Goal: Task Accomplishment & Management: Complete application form

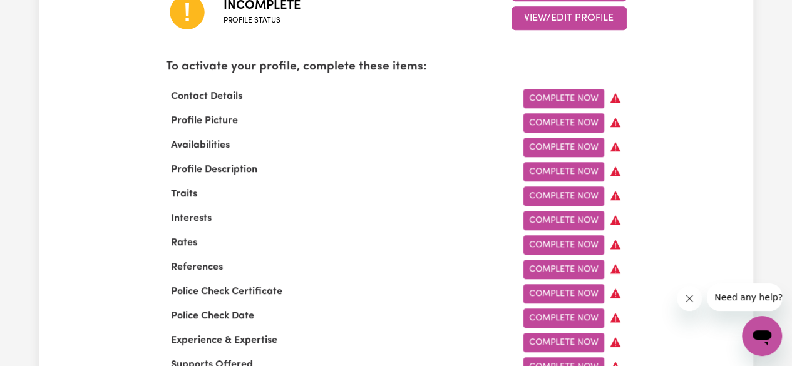
scroll to position [394, 0]
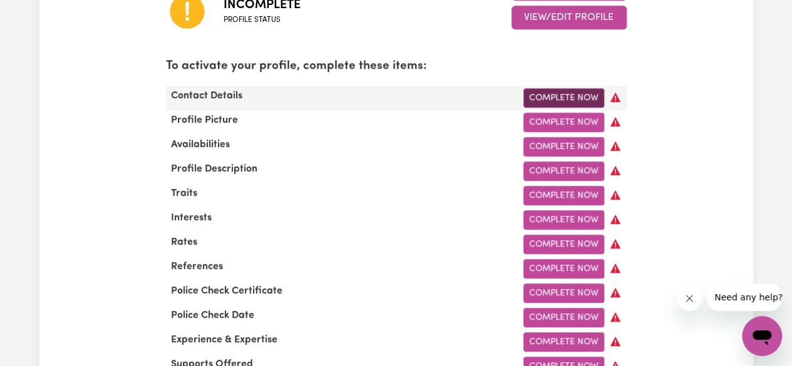
click at [576, 94] on link "Complete Now" at bounding box center [564, 97] width 81 height 19
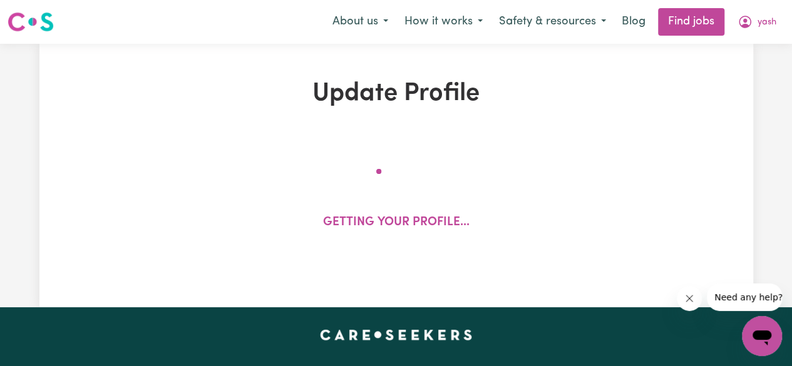
select select "Studying a healthcare related degree or qualification"
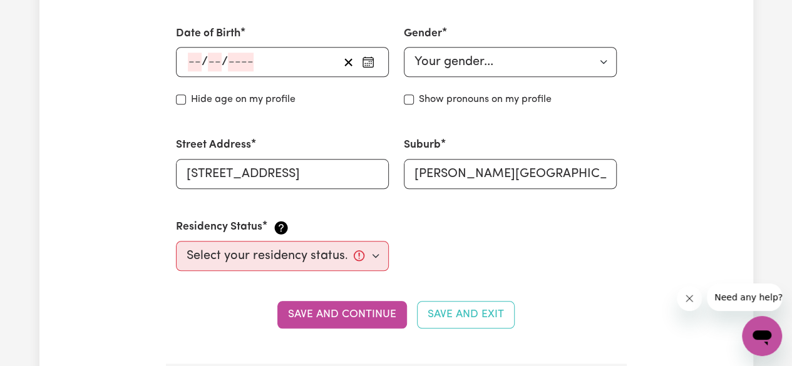
scroll to position [540, 0]
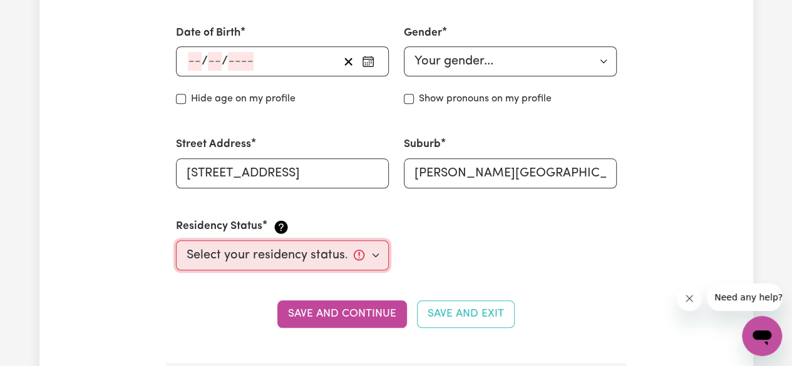
click at [354, 261] on select "Select your residency status... [DEMOGRAPHIC_DATA] citizen Australian PR [DEMOG…" at bounding box center [282, 256] width 213 height 30
select select "[DEMOGRAPHIC_DATA] Citizen"
click at [176, 241] on select "Select your residency status... [DEMOGRAPHIC_DATA] citizen Australian PR [DEMOG…" at bounding box center [282, 256] width 213 height 30
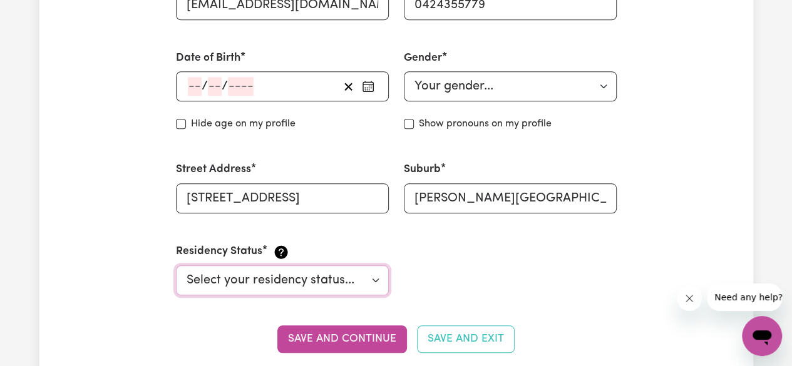
scroll to position [506, 0]
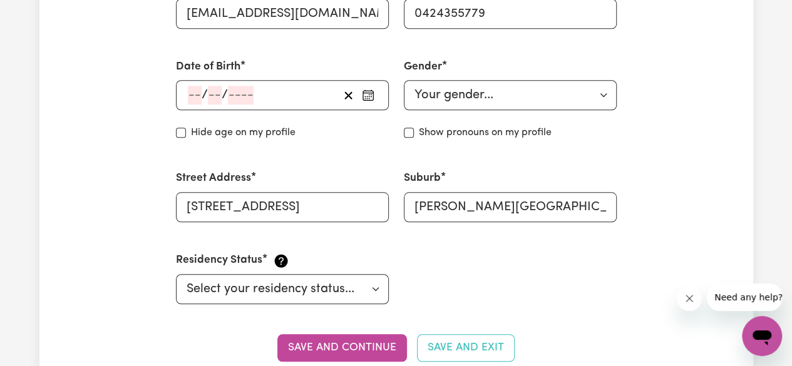
click at [190, 99] on div "/ /" at bounding box center [282, 95] width 213 height 30
drag, startPoint x: 147, startPoint y: 85, endPoint x: 191, endPoint y: 93, distance: 45.3
click at [191, 93] on div "/ / « ‹ [DATE] › » Mon Tue Wed Thu Fri Sat Sun 29 30 1 2 3 4 5 6 7 8 9 10 11 12…" at bounding box center [282, 95] width 213 height 30
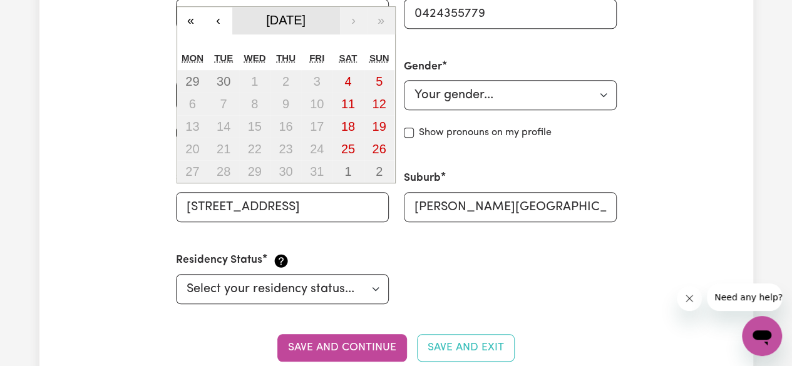
type input "2"
click at [306, 21] on span "[DATE]" at bounding box center [285, 20] width 39 height 14
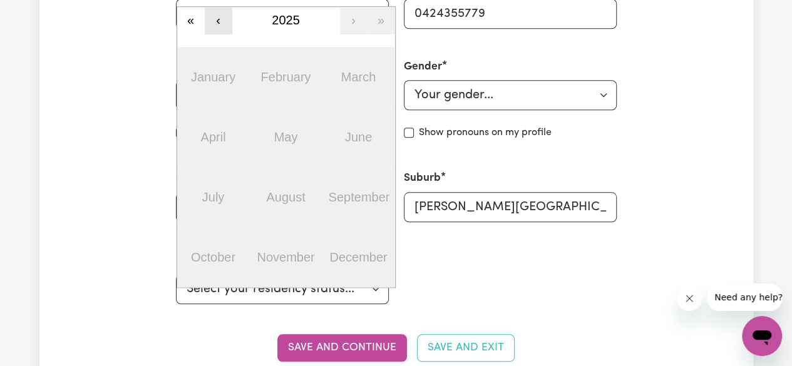
click at [215, 21] on button "‹" at bounding box center [219, 21] width 28 height 28
click at [306, 25] on button "2023" at bounding box center [286, 21] width 108 height 28
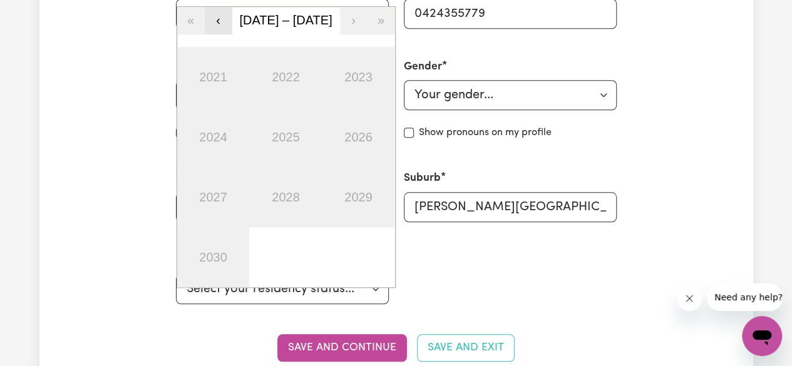
click at [215, 19] on button "‹" at bounding box center [219, 21] width 28 height 28
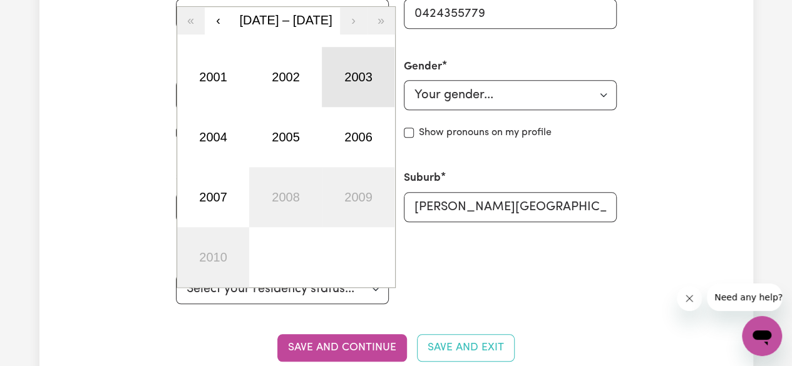
click at [351, 95] on button "2003" at bounding box center [358, 77] width 73 height 60
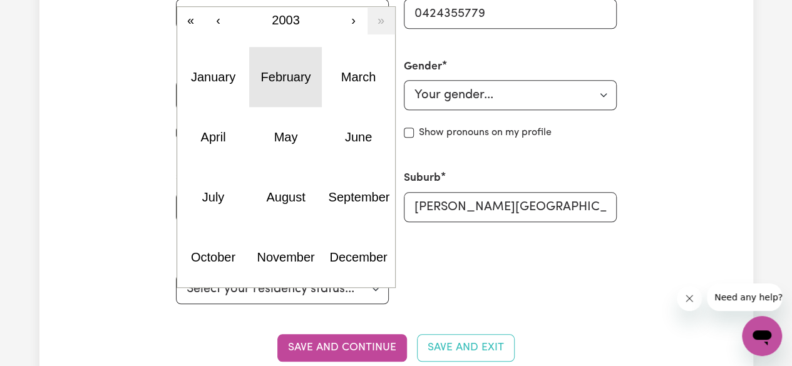
click at [303, 92] on button "February" at bounding box center [285, 77] width 73 height 60
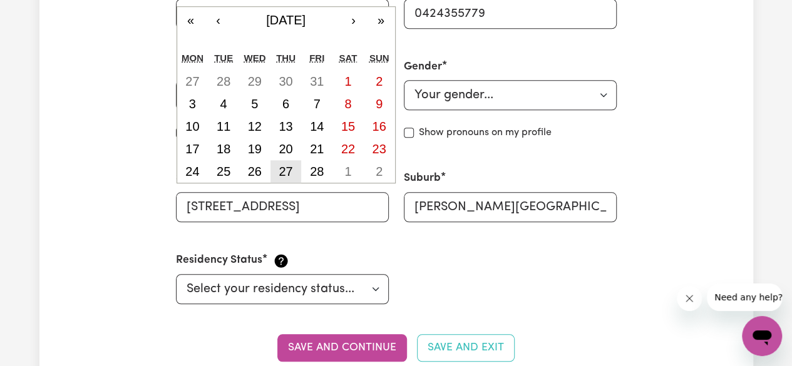
click at [283, 163] on button "27" at bounding box center [286, 171] width 31 height 23
type input "[DATE]"
type input "27"
type input "2"
type input "2003"
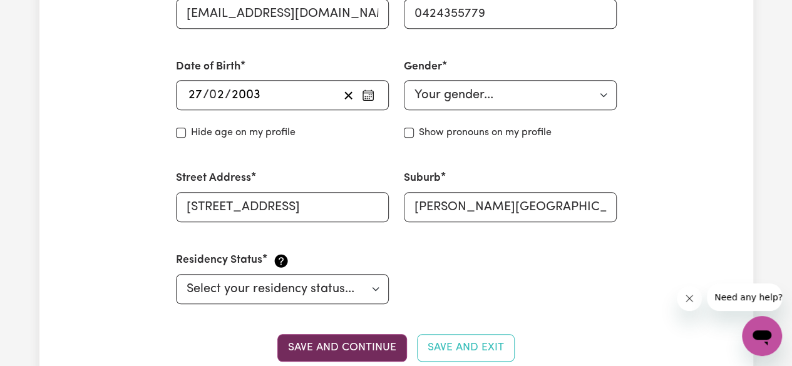
click at [363, 348] on button "Save and continue" at bounding box center [343, 349] width 130 height 28
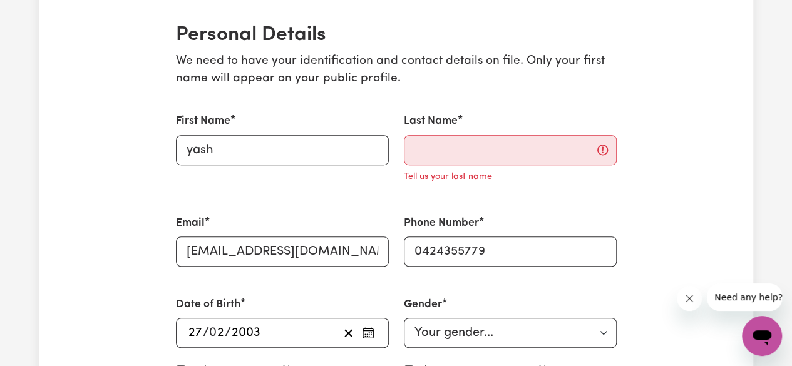
scroll to position [286, 0]
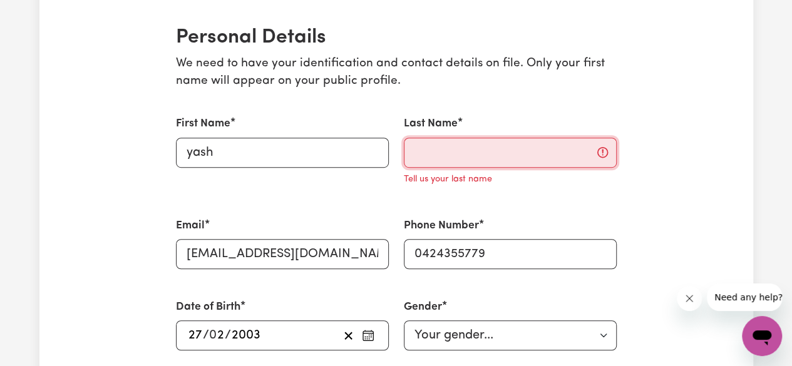
click at [520, 148] on input "Last Name" at bounding box center [510, 153] width 213 height 30
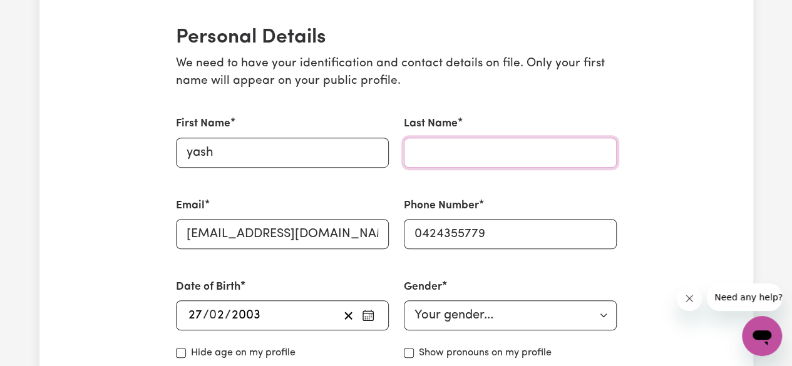
type input "[PERSON_NAME]"
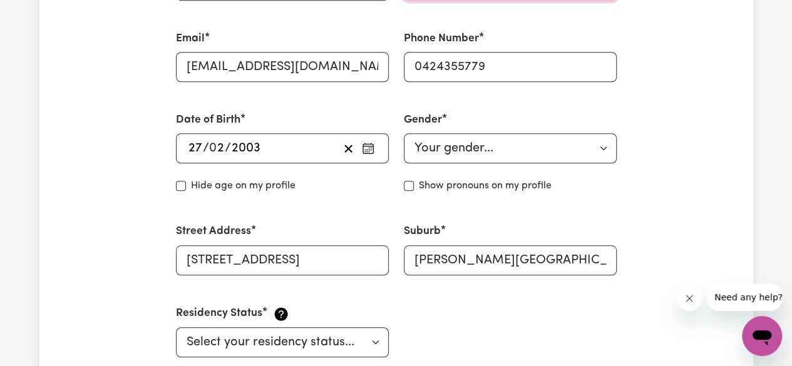
scroll to position [449, 0]
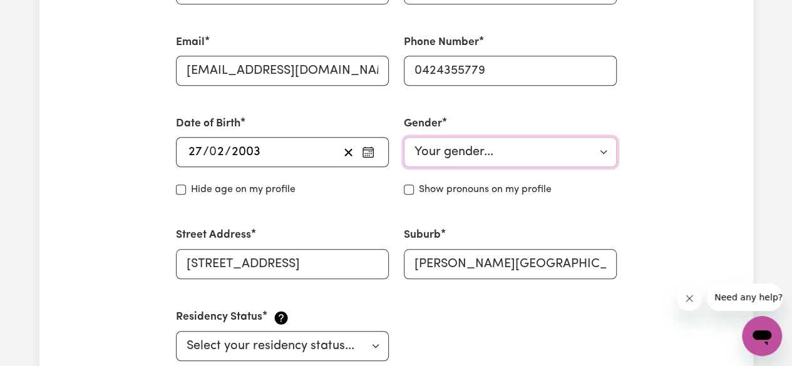
click at [616, 147] on select "Your gender... [DEMOGRAPHIC_DATA] [DEMOGRAPHIC_DATA] [DEMOGRAPHIC_DATA] Other P…" at bounding box center [510, 152] width 213 height 30
select select "[DEMOGRAPHIC_DATA]"
click at [404, 137] on select "Your gender... [DEMOGRAPHIC_DATA] [DEMOGRAPHIC_DATA] [DEMOGRAPHIC_DATA] Other P…" at bounding box center [510, 152] width 213 height 30
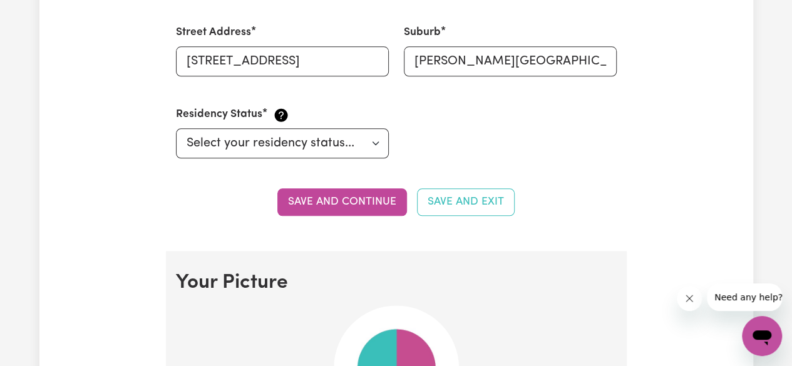
scroll to position [675, 0]
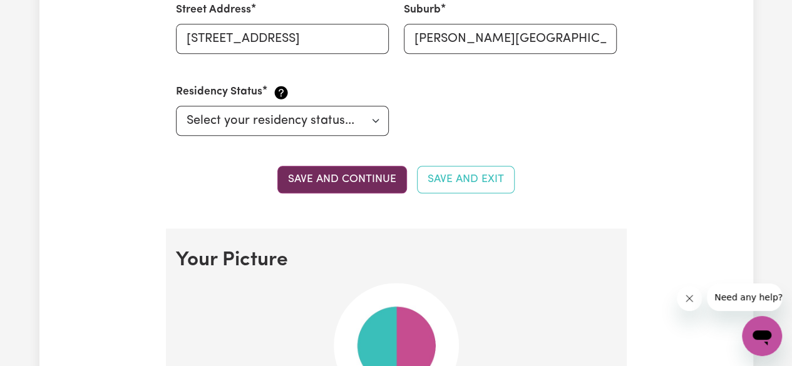
click at [384, 177] on button "Save and continue" at bounding box center [343, 180] width 130 height 28
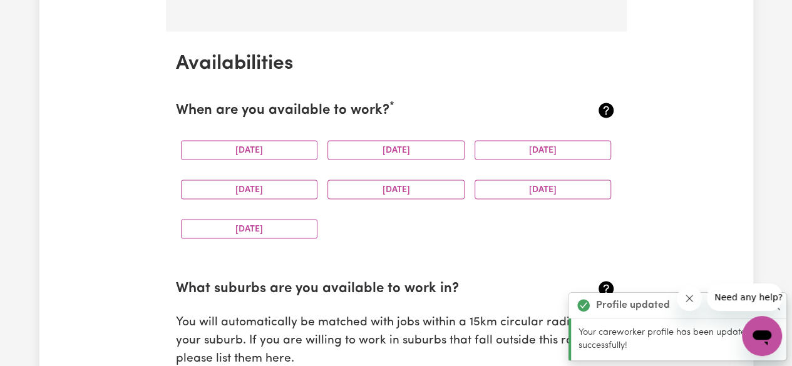
scroll to position [1147, 0]
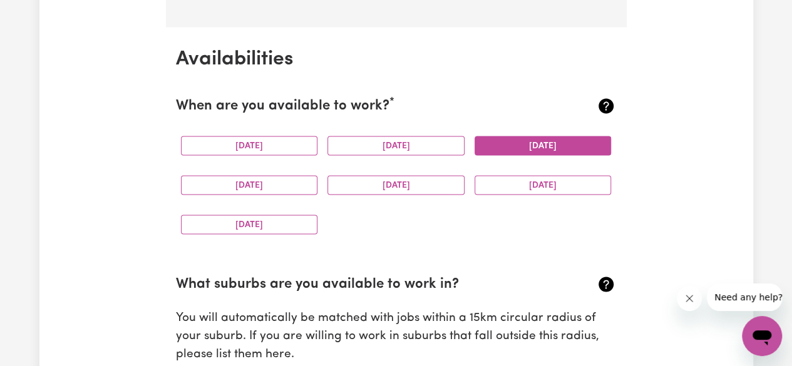
click at [541, 137] on button "[DATE]" at bounding box center [543, 145] width 137 height 19
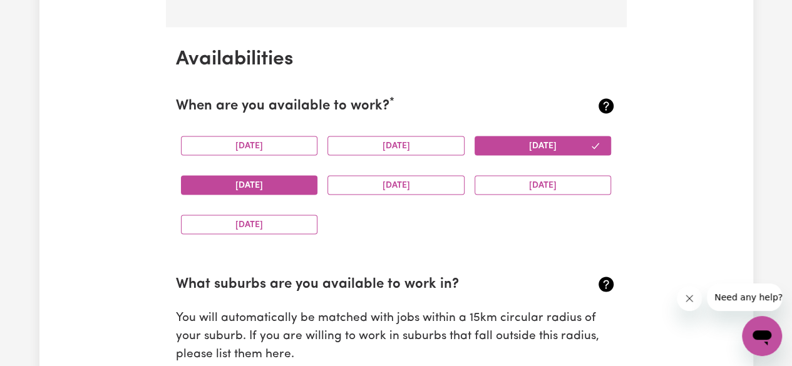
click at [304, 183] on button "[DATE]" at bounding box center [249, 184] width 137 height 19
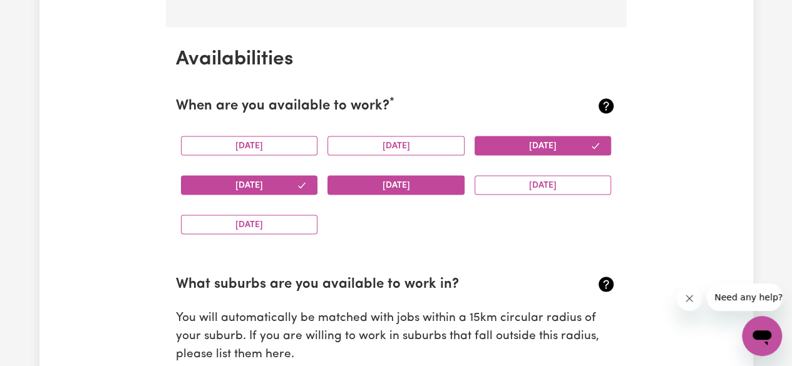
click at [378, 185] on button "[DATE]" at bounding box center [396, 184] width 137 height 19
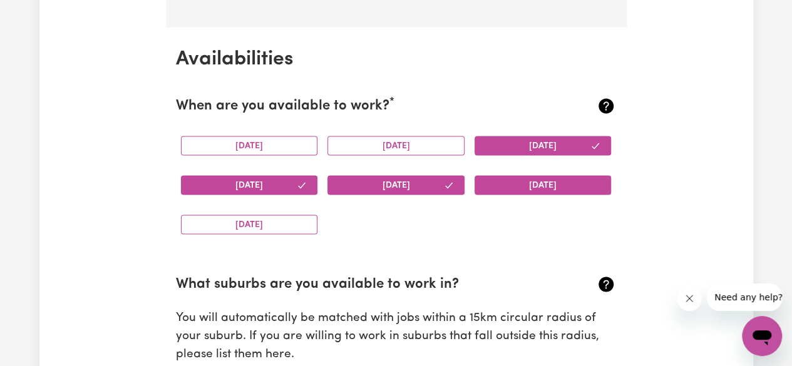
click at [559, 175] on button "[DATE]" at bounding box center [543, 184] width 137 height 19
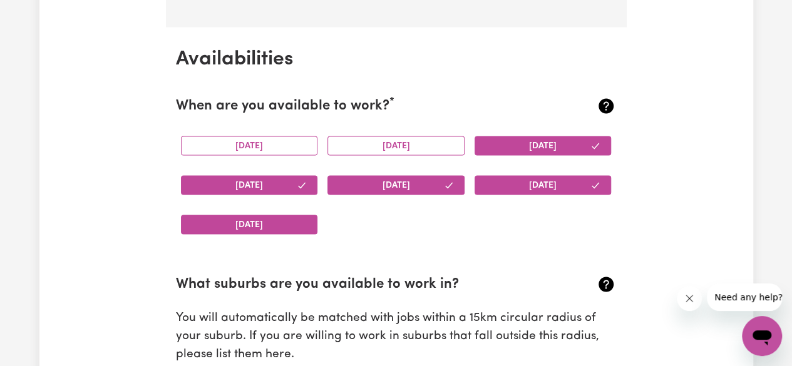
click at [281, 230] on button "[DATE]" at bounding box center [249, 224] width 137 height 19
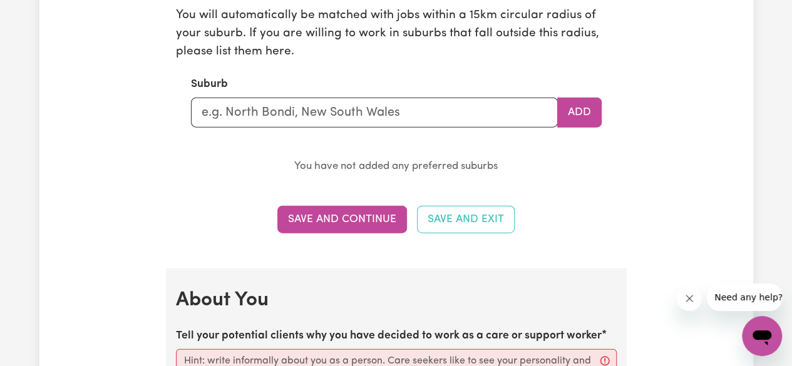
scroll to position [1440, 0]
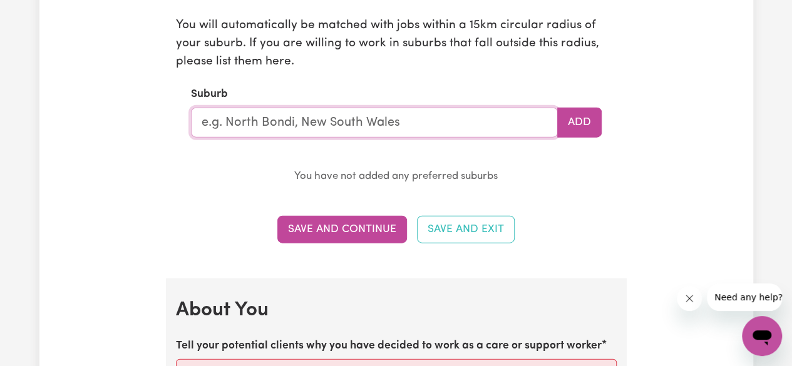
click at [485, 127] on input "text" at bounding box center [374, 123] width 367 height 30
click at [525, 171] on p "You have not added any preferred suburbs" at bounding box center [396, 177] width 411 height 18
click at [503, 126] on input "text" at bounding box center [374, 123] width 367 height 30
type input "Lalor"
type input "[PERSON_NAME][GEOGRAPHIC_DATA], 3075"
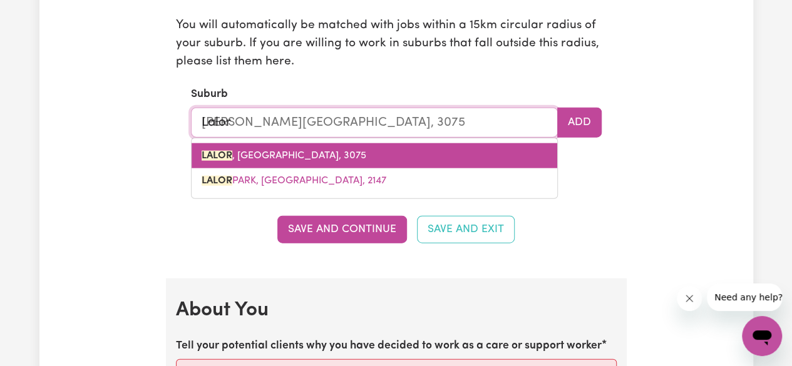
click at [479, 145] on link "[PERSON_NAME][GEOGRAPHIC_DATA], 3075" at bounding box center [375, 155] width 366 height 25
type input "[PERSON_NAME][GEOGRAPHIC_DATA], 3075"
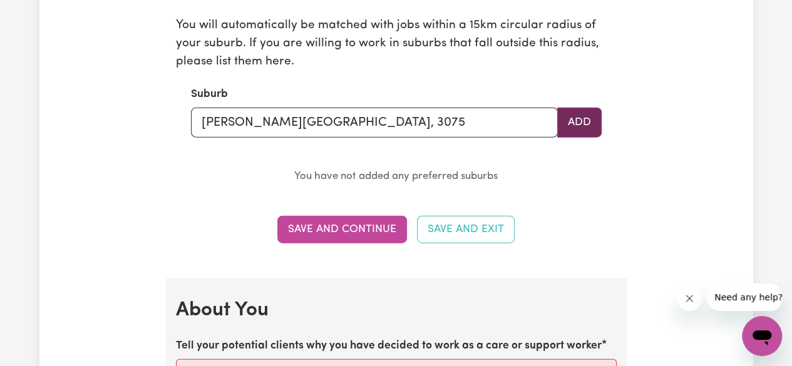
click at [582, 127] on button "Add" at bounding box center [580, 123] width 44 height 30
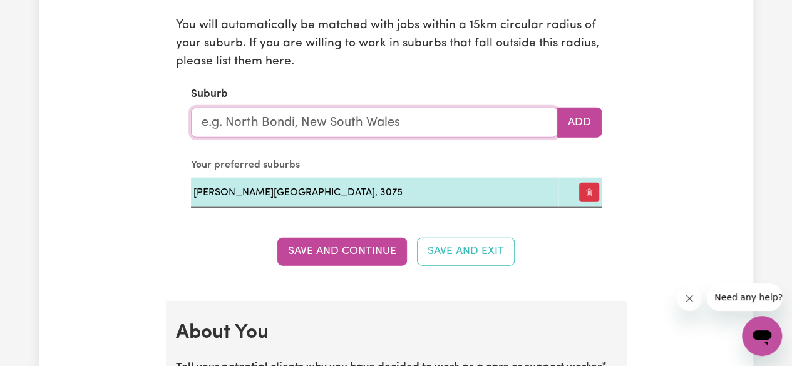
click at [482, 123] on input "text" at bounding box center [374, 123] width 367 height 30
type input "THOMASTOWN"
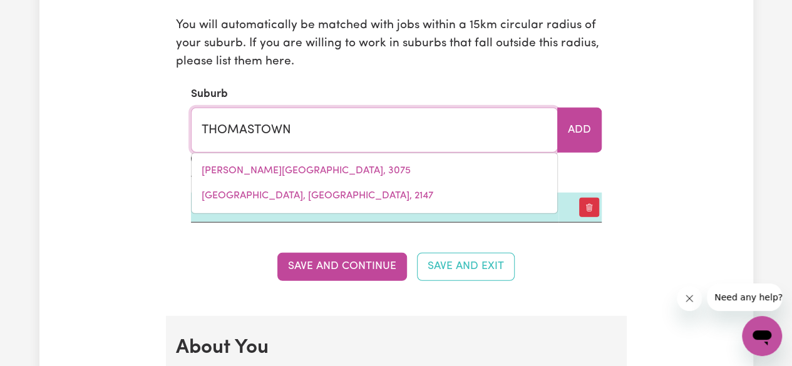
type input "THOMASTOWN, [GEOGRAPHIC_DATA], 3074"
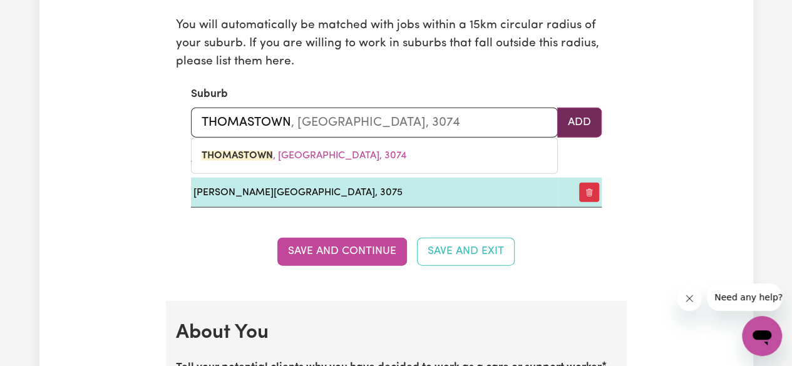
click at [588, 118] on button "Add" at bounding box center [580, 123] width 44 height 30
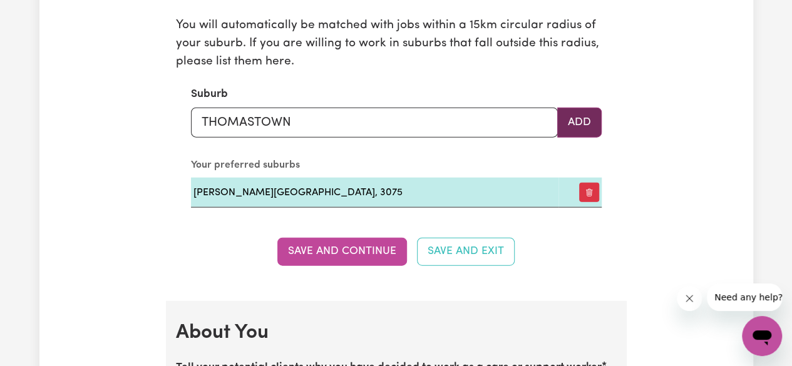
click at [578, 121] on button "Add" at bounding box center [580, 123] width 44 height 30
click at [582, 127] on button "Add" at bounding box center [580, 123] width 44 height 30
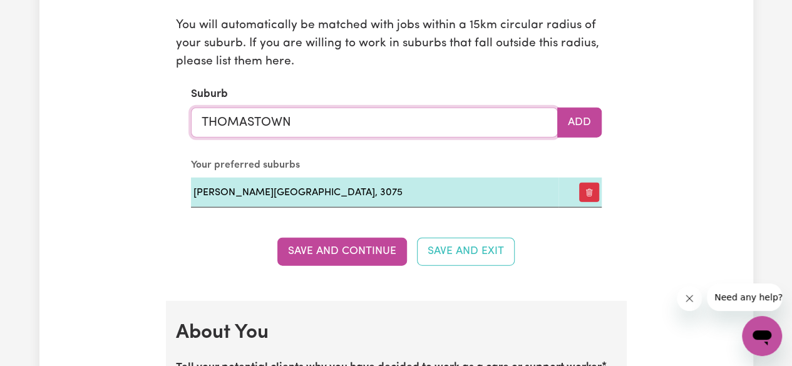
click at [479, 113] on input "THOMASTOWN" at bounding box center [374, 123] width 367 height 30
type input "THOMASTOWN, [GEOGRAPHIC_DATA], 3074"
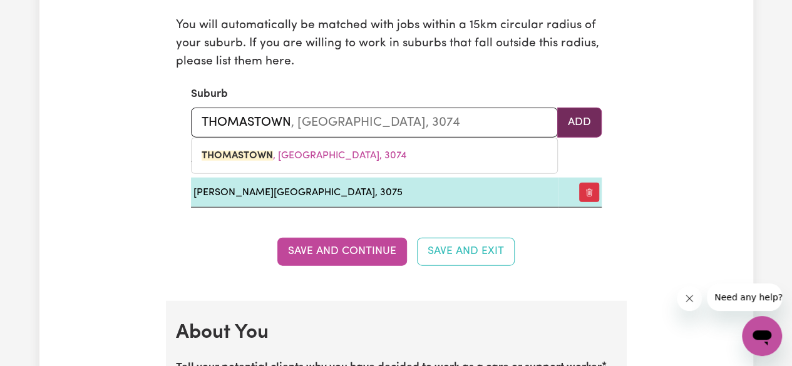
click at [591, 118] on button "Add" at bounding box center [580, 123] width 44 height 30
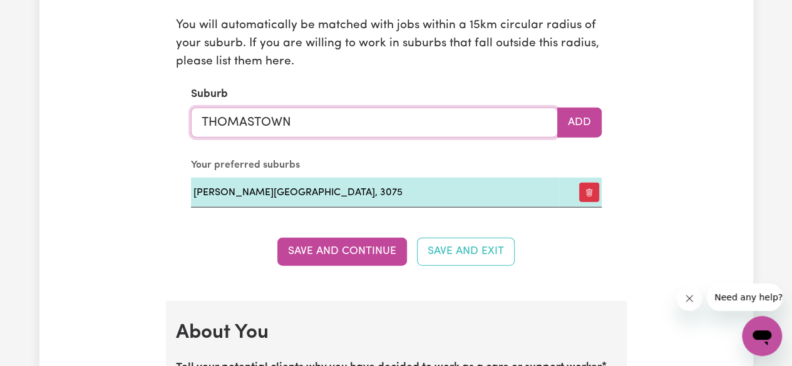
click at [502, 122] on input "THOMASTOWN" at bounding box center [374, 123] width 367 height 30
type input "THOMASTOWN, [GEOGRAPHIC_DATA], 3074"
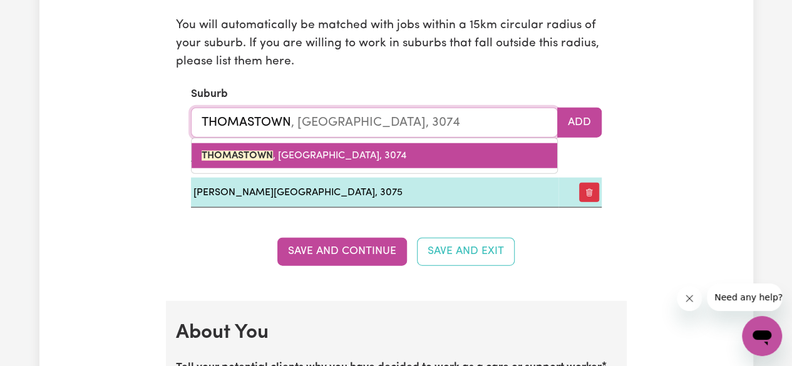
click at [365, 155] on link "THOMASTOWN , [GEOGRAPHIC_DATA], 3074" at bounding box center [375, 155] width 366 height 25
type input "THOMASTOWN, [GEOGRAPHIC_DATA], 3074"
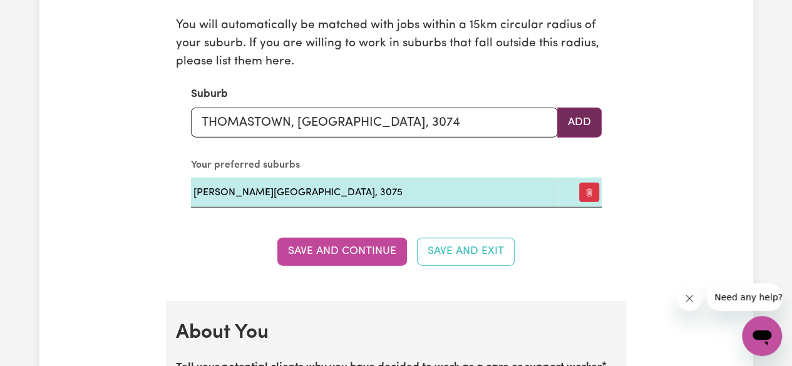
click at [586, 119] on button "Add" at bounding box center [580, 123] width 44 height 30
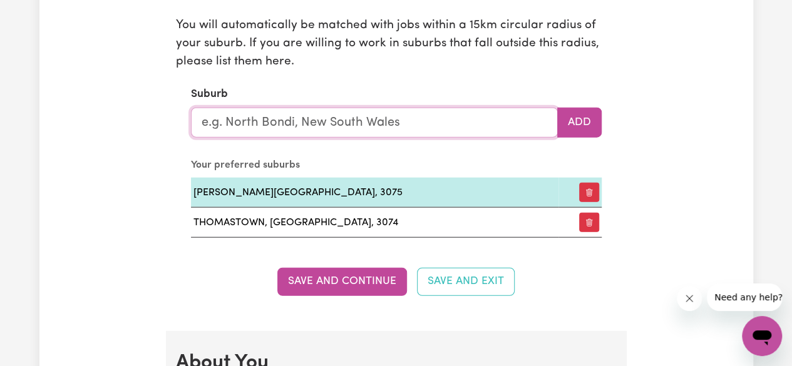
click at [488, 117] on input "text" at bounding box center [374, 123] width 367 height 30
type input "epping"
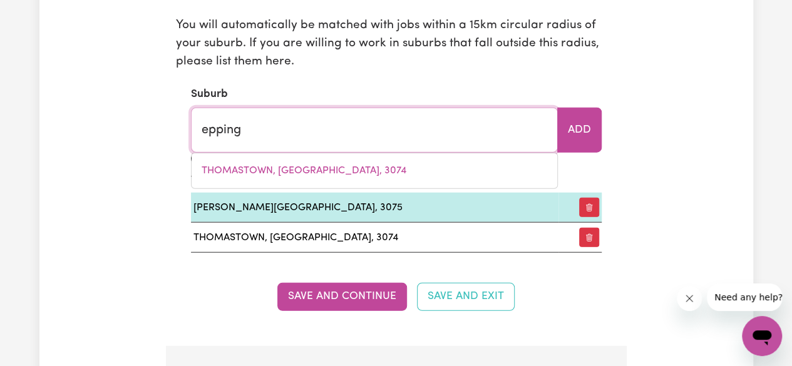
type input "epping, [GEOGRAPHIC_DATA], 2121"
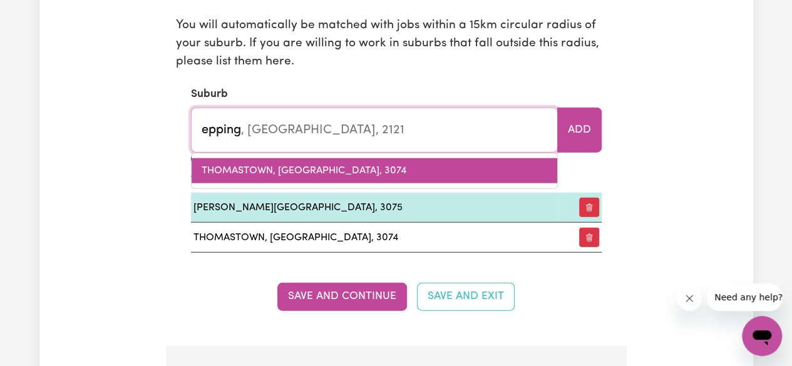
click at [390, 158] on link "THOMASTOWN, [GEOGRAPHIC_DATA], 3074" at bounding box center [375, 170] width 366 height 25
type input "EPPING, [GEOGRAPHIC_DATA], 2121"
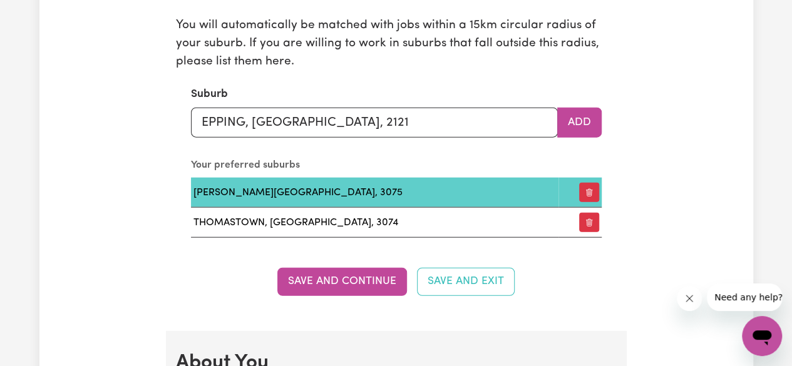
click at [434, 186] on td "[PERSON_NAME][GEOGRAPHIC_DATA], 3075" at bounding box center [375, 193] width 368 height 30
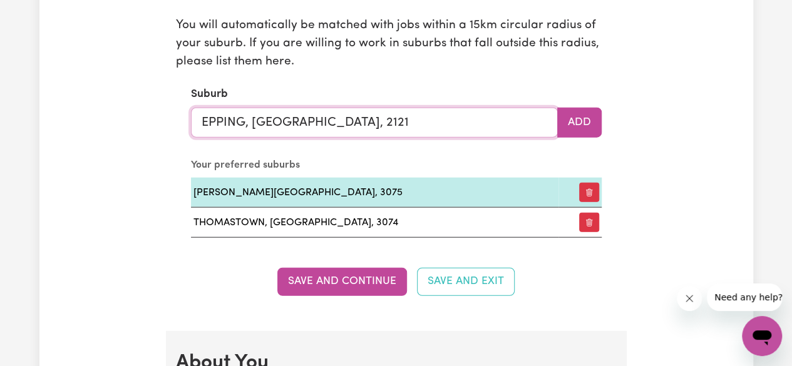
click at [445, 117] on input "EPPING, [GEOGRAPHIC_DATA], 2121" at bounding box center [374, 123] width 367 height 30
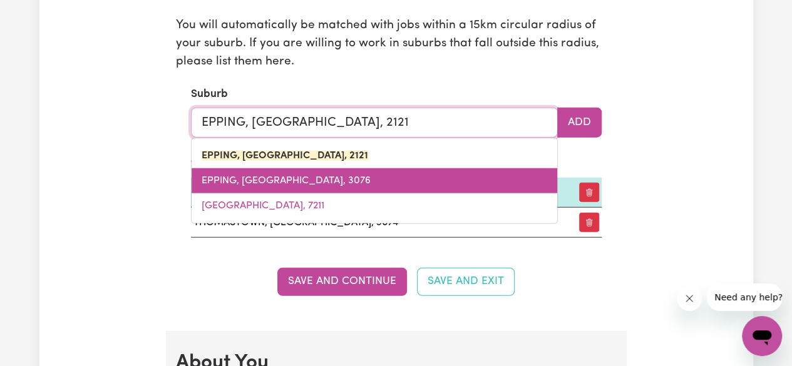
click at [454, 173] on link "EPPING, [GEOGRAPHIC_DATA], 3076" at bounding box center [375, 181] width 366 height 25
type input "EPPING, [GEOGRAPHIC_DATA], 3076"
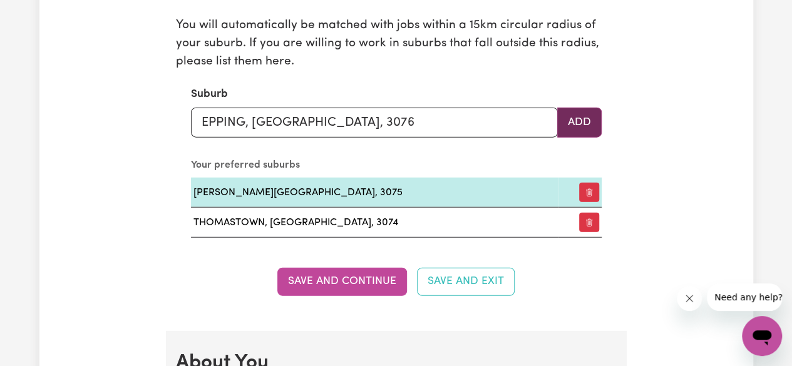
click at [579, 121] on button "Add" at bounding box center [580, 123] width 44 height 30
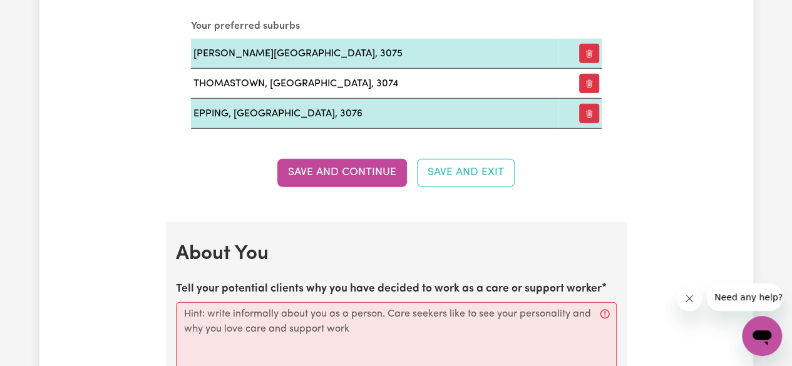
scroll to position [1582, 0]
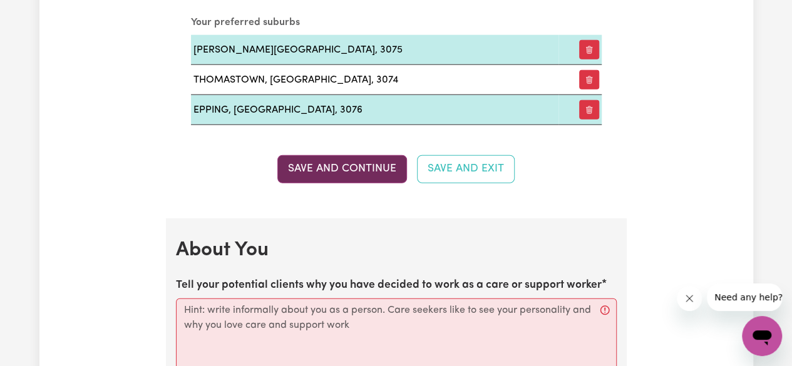
click at [387, 165] on button "Save and Continue" at bounding box center [343, 169] width 130 height 28
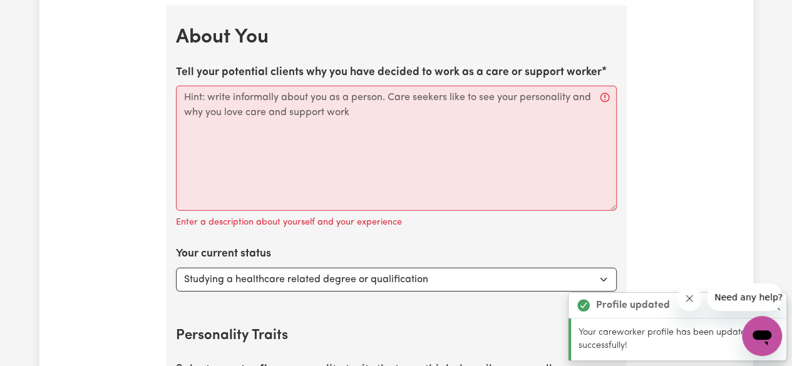
scroll to position [1795, 0]
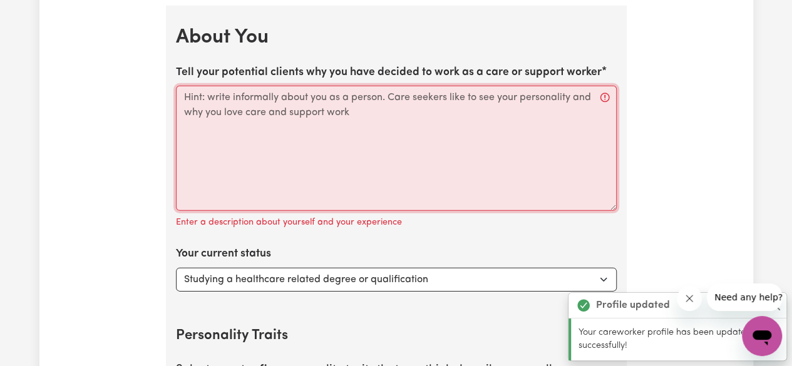
click at [452, 147] on textarea "Tell your potential clients why you have decided to work as a care or support w…" at bounding box center [396, 148] width 441 height 125
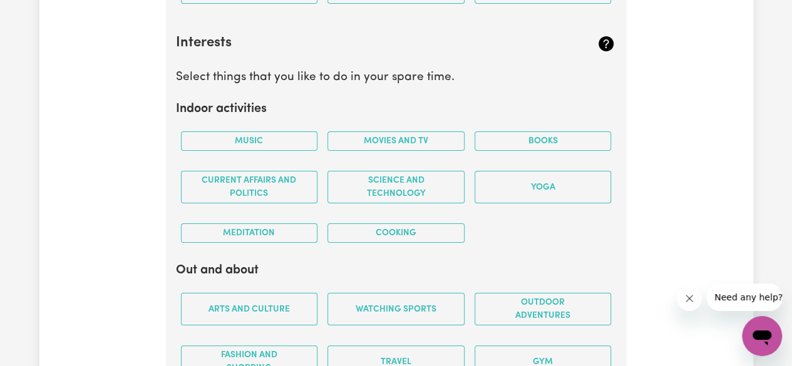
scroll to position [2334, 0]
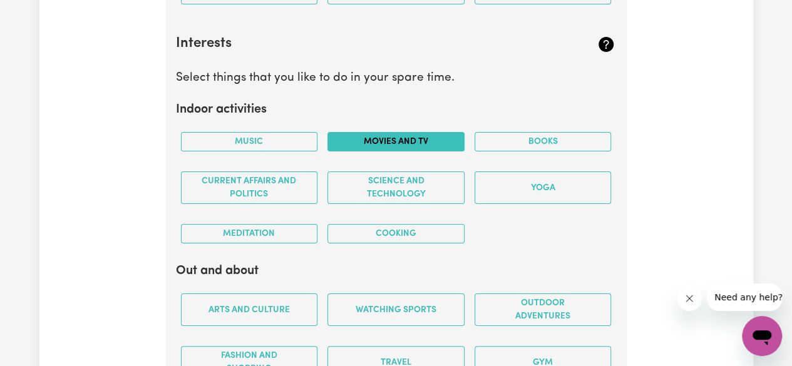
click at [447, 140] on button "Movies and TV" at bounding box center [396, 141] width 137 height 19
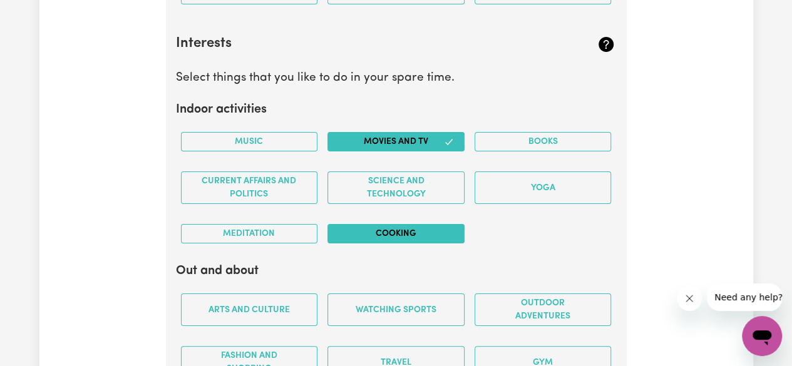
click at [434, 224] on button "Cooking" at bounding box center [396, 233] width 137 height 19
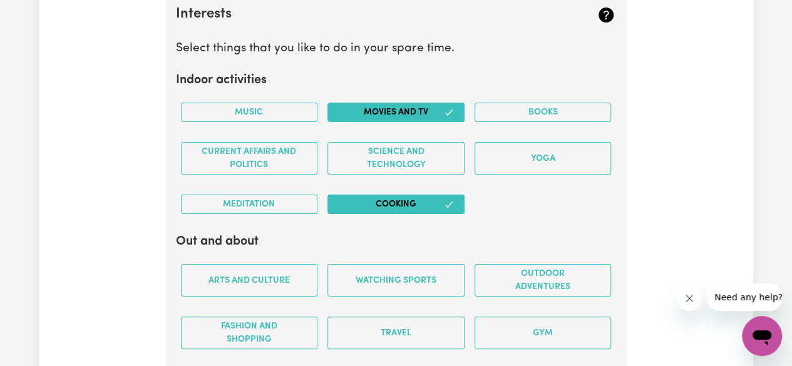
scroll to position [2364, 0]
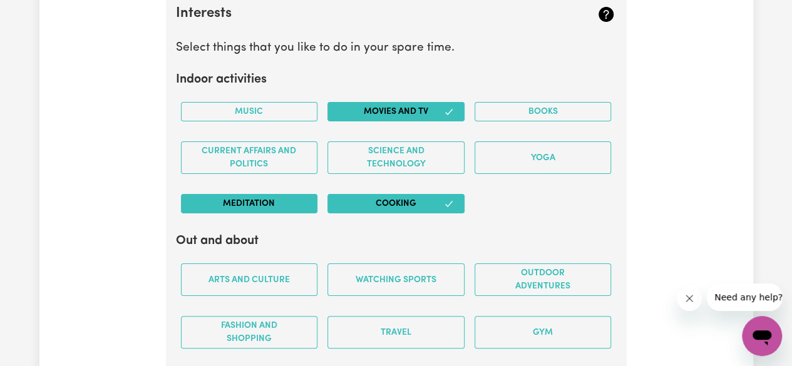
click at [278, 194] on button "Meditation" at bounding box center [249, 203] width 137 height 19
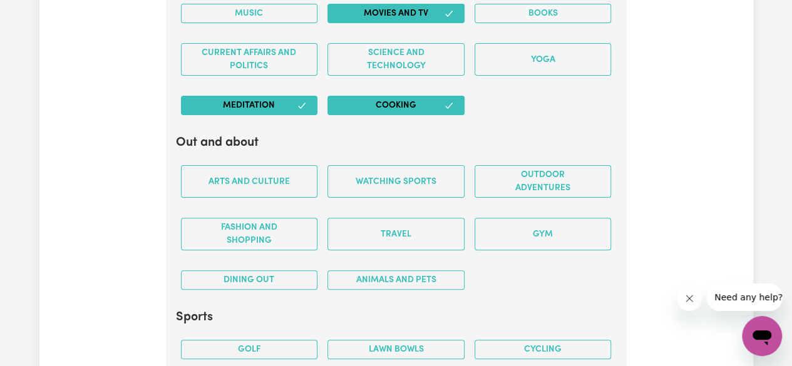
scroll to position [2466, 0]
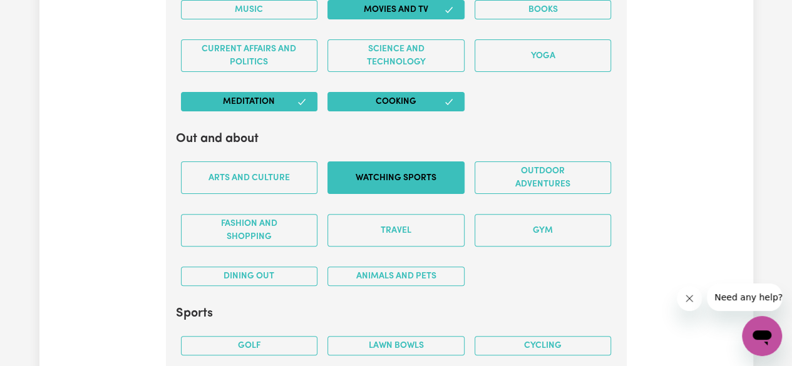
click at [427, 162] on button "Watching sports" at bounding box center [396, 178] width 137 height 33
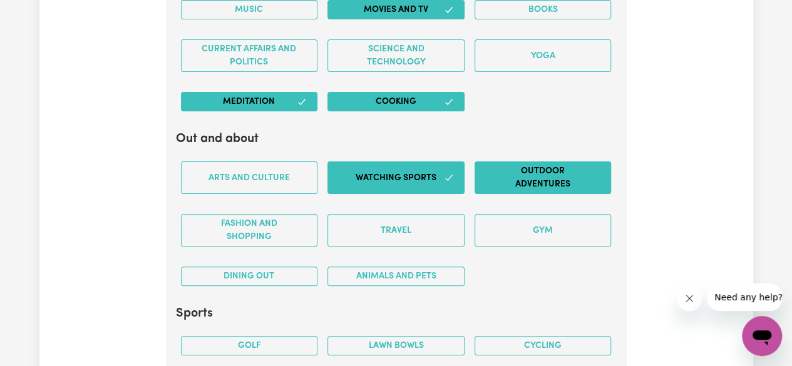
click at [536, 162] on button "Outdoor adventures" at bounding box center [543, 178] width 137 height 33
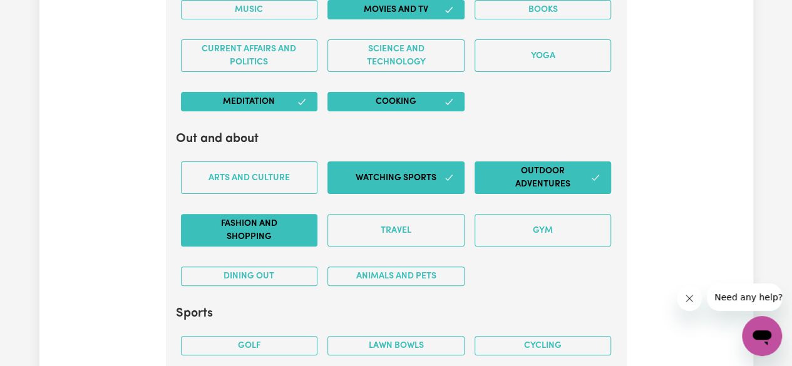
click at [293, 214] on button "Fashion and shopping" at bounding box center [249, 230] width 137 height 33
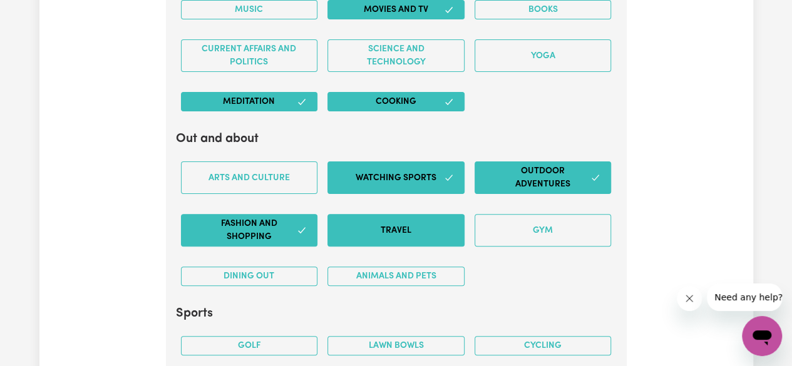
click at [425, 214] on button "Travel" at bounding box center [396, 230] width 137 height 33
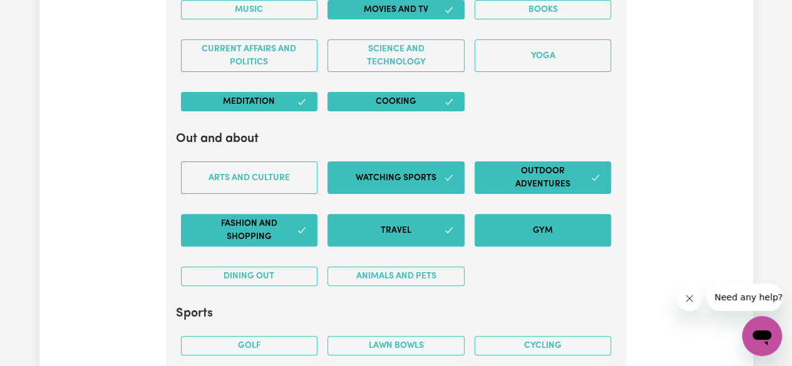
click at [537, 214] on button "Gym" at bounding box center [543, 230] width 137 height 33
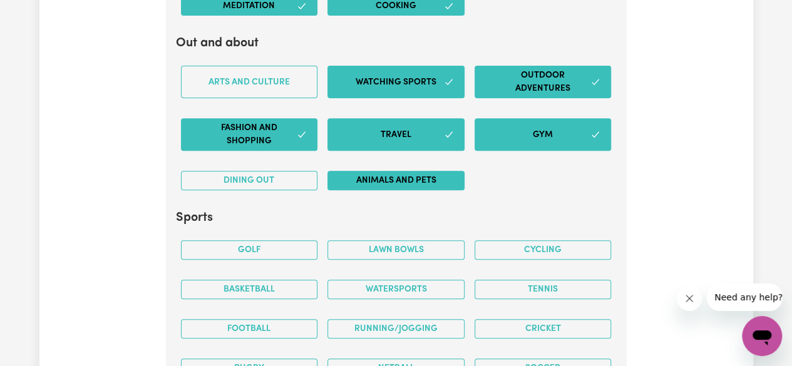
click at [435, 179] on button "Animals and pets" at bounding box center [396, 180] width 137 height 19
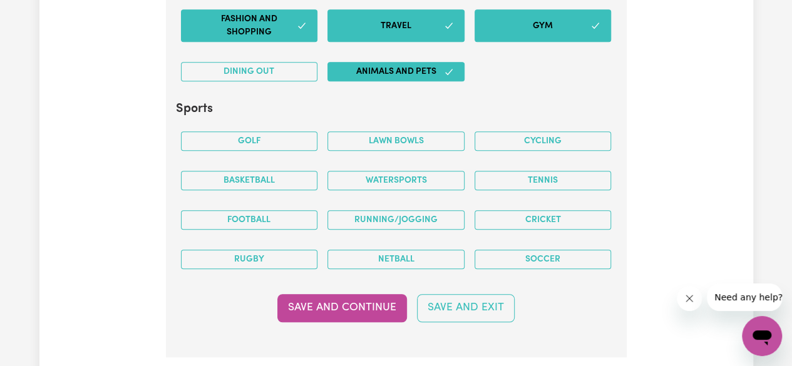
scroll to position [2675, 0]
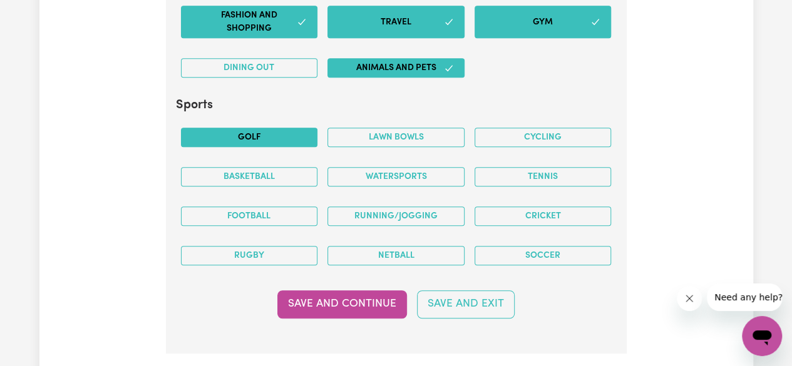
click at [290, 128] on button "Golf" at bounding box center [249, 137] width 137 height 19
click at [425, 128] on button "Lawn bowls" at bounding box center [396, 137] width 137 height 19
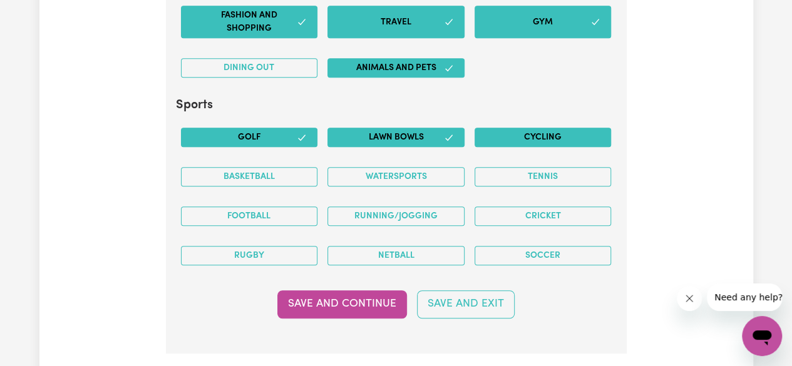
click at [555, 128] on button "Cycling" at bounding box center [543, 137] width 137 height 19
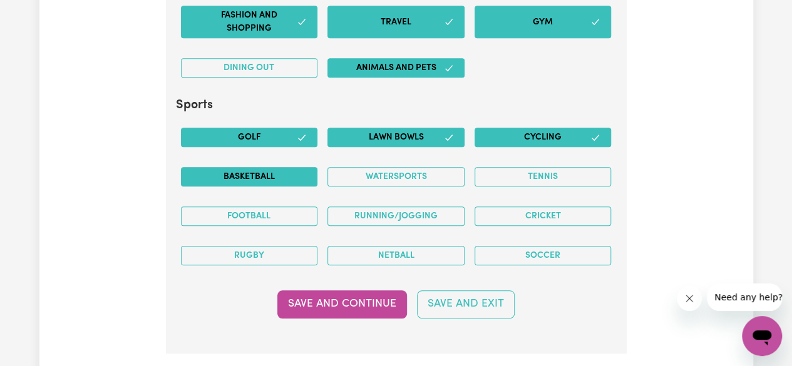
click at [299, 168] on button "Basketball" at bounding box center [249, 176] width 137 height 19
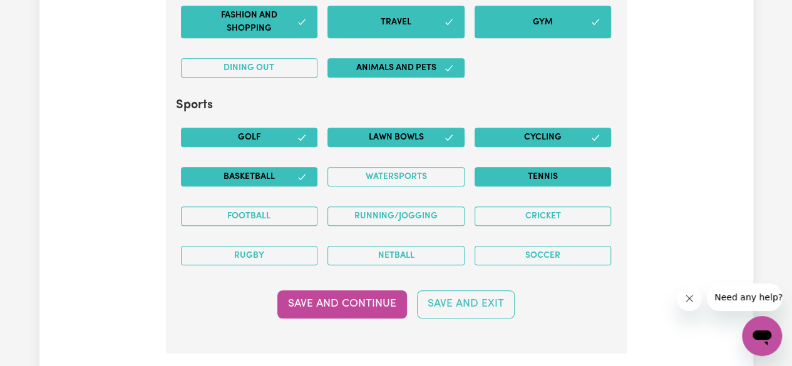
click at [532, 167] on button "Tennis" at bounding box center [543, 176] width 137 height 19
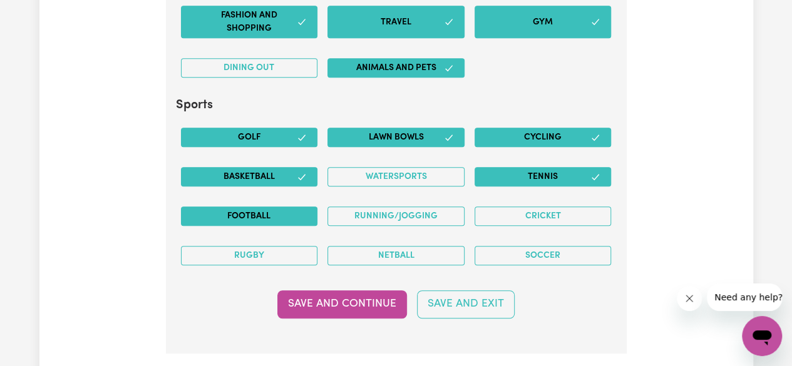
click at [302, 207] on button "Football" at bounding box center [249, 216] width 137 height 19
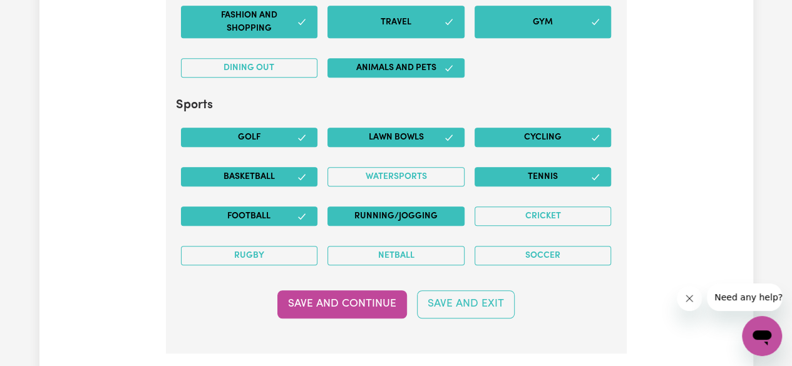
click at [410, 212] on button "Running/Jogging" at bounding box center [396, 216] width 137 height 19
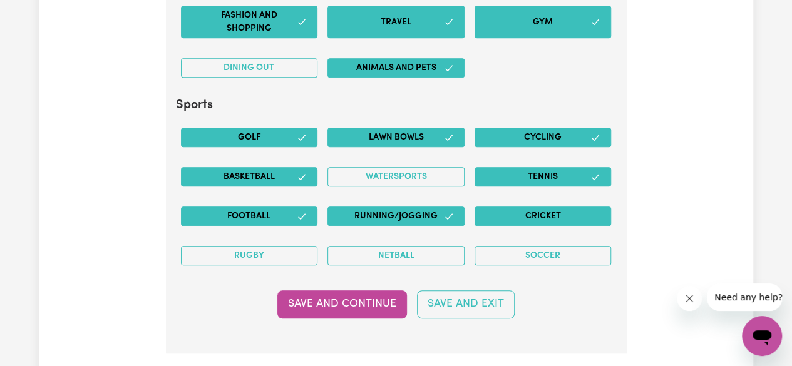
click at [513, 207] on button "Cricket" at bounding box center [543, 216] width 137 height 19
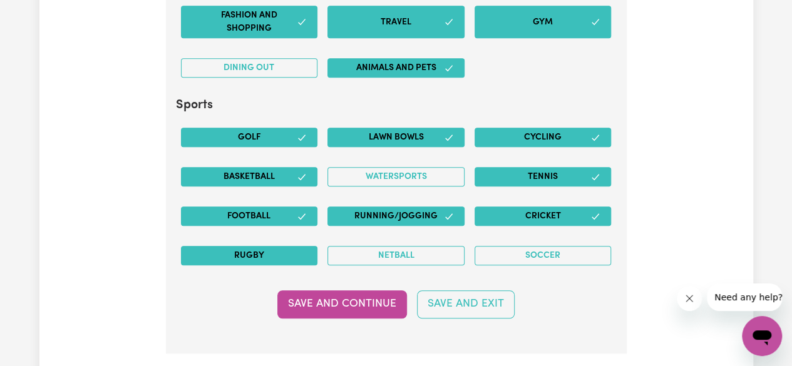
click at [301, 246] on button "Rugby" at bounding box center [249, 255] width 137 height 19
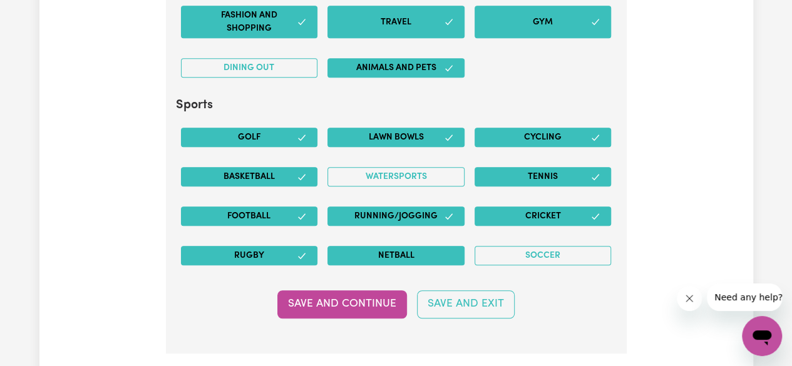
click at [403, 246] on button "Netball" at bounding box center [396, 255] width 137 height 19
click at [544, 236] on div "Soccer" at bounding box center [543, 255] width 147 height 39
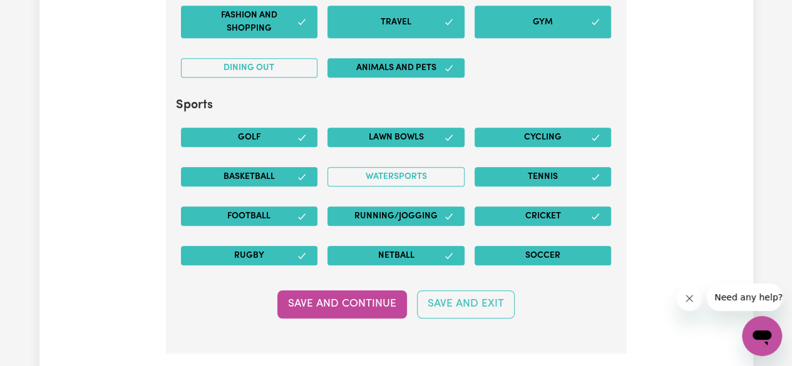
click at [521, 246] on button "Soccer" at bounding box center [543, 255] width 137 height 19
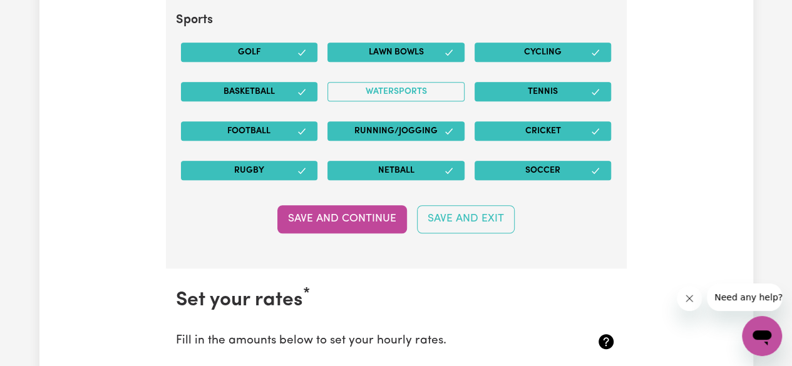
scroll to position [2788, 0]
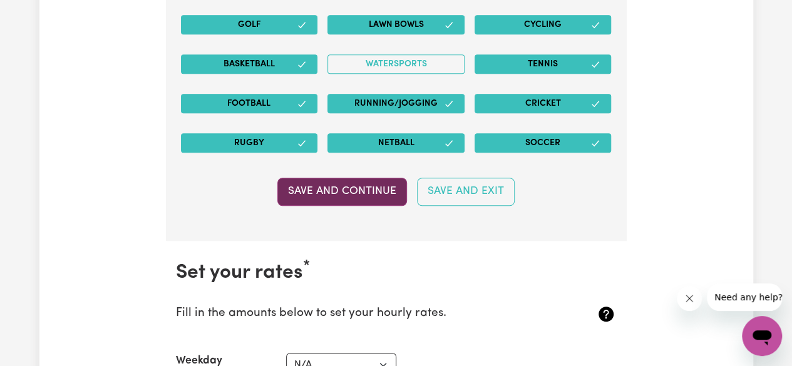
click at [388, 190] on button "Save and Continue" at bounding box center [343, 192] width 130 height 28
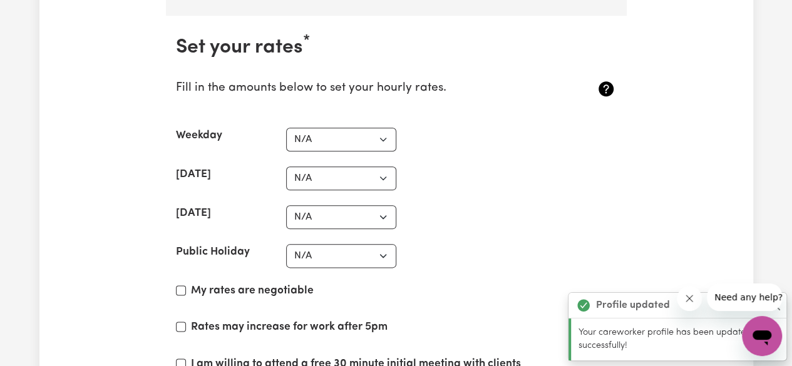
scroll to position [3009, 0]
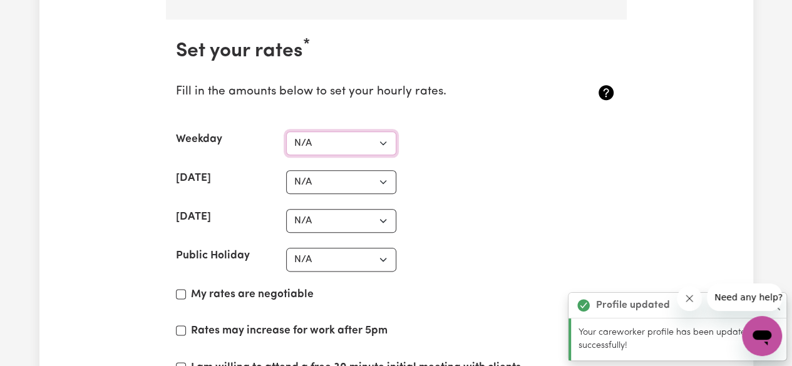
click at [377, 137] on select "N/A $37 $38 $39 $40 $41 $42 $43 $44 $45 $46 $47 $48 $49 $50 $51 $52 $53 $54 $55…" at bounding box center [341, 144] width 110 height 24
select select "37"
click at [286, 132] on select "N/A $37 $38 $39 $40 $41 $42 $43 $44 $45 $46 $47 $48 $49 $50 $51 $52 $53 $54 $55…" at bounding box center [341, 144] width 110 height 24
click at [378, 170] on select "N/A $37 $38 $39 $40 $41 $42 $43 $44 $45 $46 $47 $48 $49 $50 $51 $52 $53 $54 $55…" at bounding box center [341, 182] width 110 height 24
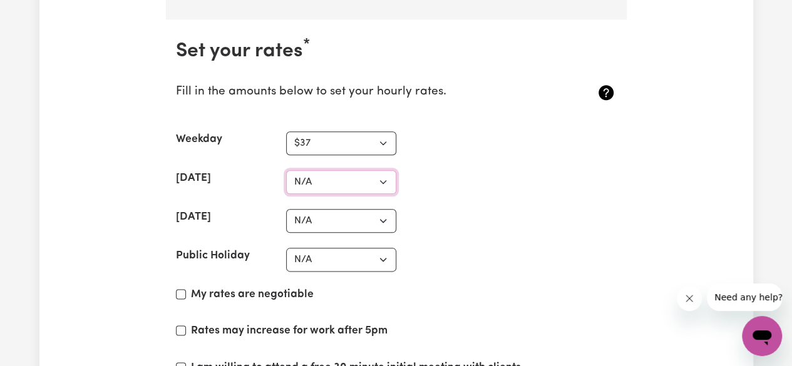
select select "45"
click at [286, 170] on select "N/A $37 $38 $39 $40 $41 $42 $43 $44 $45 $46 $47 $48 $49 $50 $51 $52 $53 $54 $55…" at bounding box center [341, 182] width 110 height 24
click at [362, 215] on select "N/A $37 $38 $39 $40 $41 $42 $43 $44 $45 $46 $47 $48 $49 $50 $51 $52 $53 $54 $55…" at bounding box center [341, 221] width 110 height 24
click at [467, 226] on section "Set your rates * Fill in the amounts below to set your hourly rates. Weekday N/…" at bounding box center [396, 239] width 461 height 440
click at [375, 209] on select "N/A $37 $38 $39 $40 $41 $42 $43 $44 $45 $46 $47 $48 $49 $50 $51 $52 $53 $54 $55…" at bounding box center [341, 221] width 110 height 24
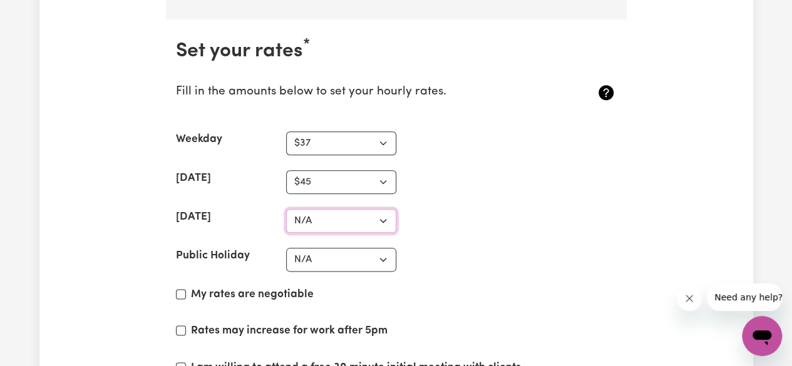
select select "50"
click at [286, 209] on select "N/A $37 $38 $39 $40 $41 $42 $43 $44 $45 $46 $47 $48 $49 $50 $51 $52 $53 $54 $55…" at bounding box center [341, 221] width 110 height 24
click at [375, 248] on select "N/A $37 $38 $39 $40 $41 $42 $43 $44 $45 $46 $47 $48 $49 $50 $51 $52 $53 $54 $55…" at bounding box center [341, 260] width 110 height 24
select select "88"
click at [286, 248] on select "N/A $37 $38 $39 $40 $41 $42 $43 $44 $45 $46 $47 $48 $49 $50 $51 $52 $53 $54 $55…" at bounding box center [341, 260] width 110 height 24
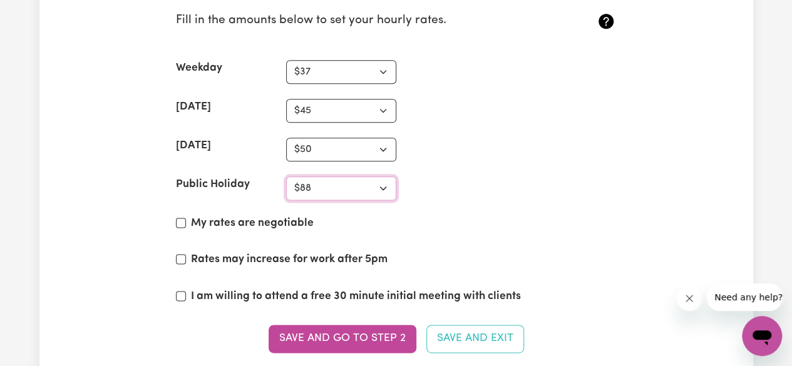
scroll to position [3101, 0]
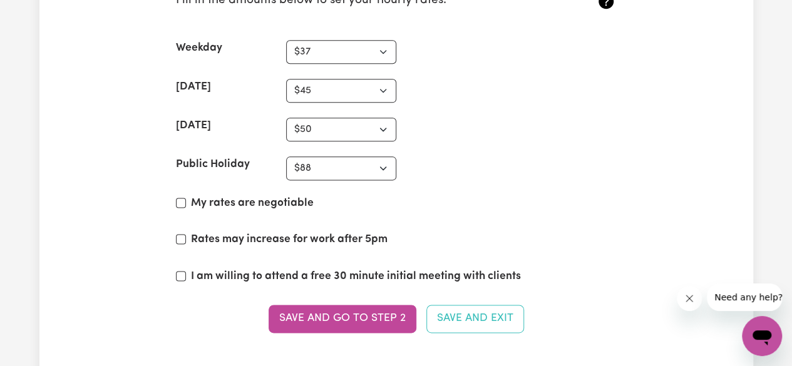
click at [308, 195] on label "My rates are negotiable" at bounding box center [252, 203] width 123 height 16
click at [186, 198] on input "My rates are negotiable" at bounding box center [181, 203] width 10 height 10
checkbox input "true"
click at [382, 232] on label "Rates may increase for work after 5pm" at bounding box center [289, 240] width 197 height 16
click at [186, 234] on input "Rates may increase for work after 5pm" at bounding box center [181, 239] width 10 height 10
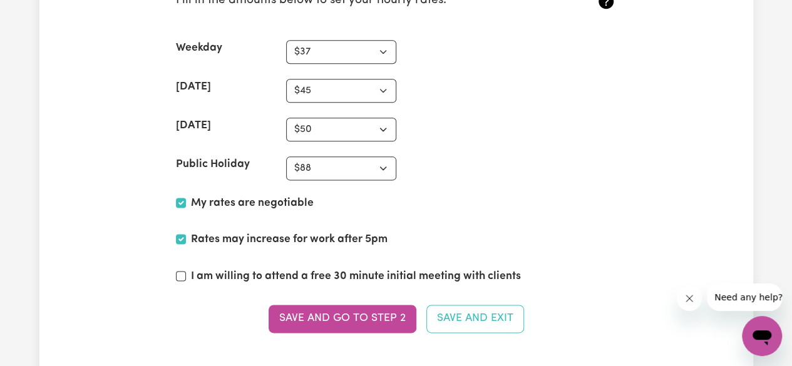
click at [366, 232] on label "Rates may increase for work after 5pm" at bounding box center [289, 240] width 197 height 16
click at [186, 234] on input "Rates may increase for work after 5pm" at bounding box center [181, 239] width 10 height 10
checkbox input "false"
click at [408, 269] on label "I am willing to attend a free 30 minute initial meeting with clients" at bounding box center [356, 277] width 330 height 16
click at [186, 271] on input "I am willing to attend a free 30 minute initial meeting with clients" at bounding box center [181, 276] width 10 height 10
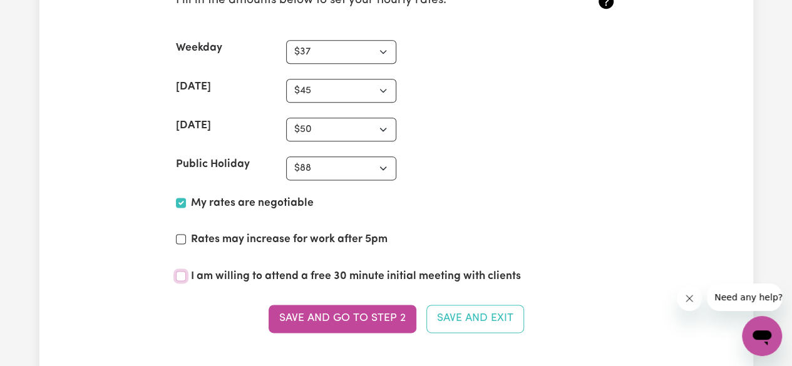
checkbox input "true"
click at [366, 232] on label "Rates may increase for work after 5pm" at bounding box center [289, 240] width 197 height 16
click at [186, 234] on input "Rates may increase for work after 5pm" at bounding box center [181, 239] width 10 height 10
checkbox input "true"
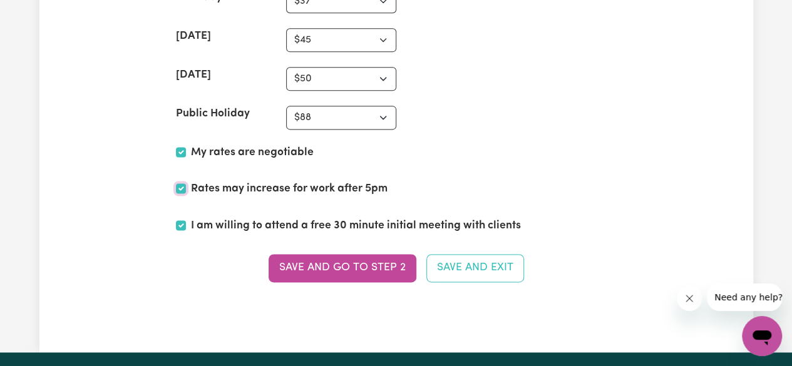
scroll to position [3156, 0]
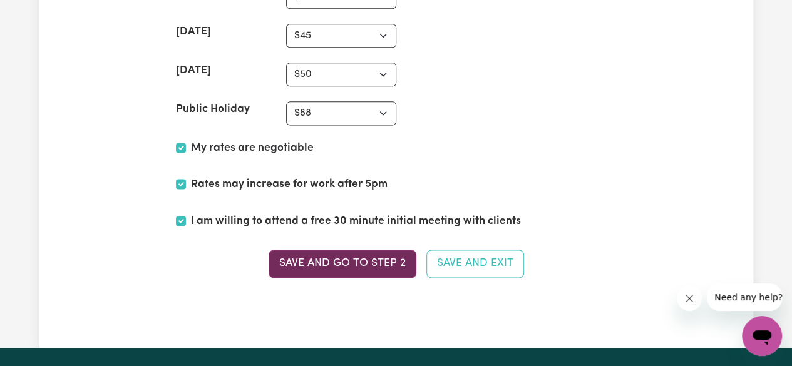
click at [397, 250] on button "Save and go to Step 2" at bounding box center [343, 264] width 148 height 28
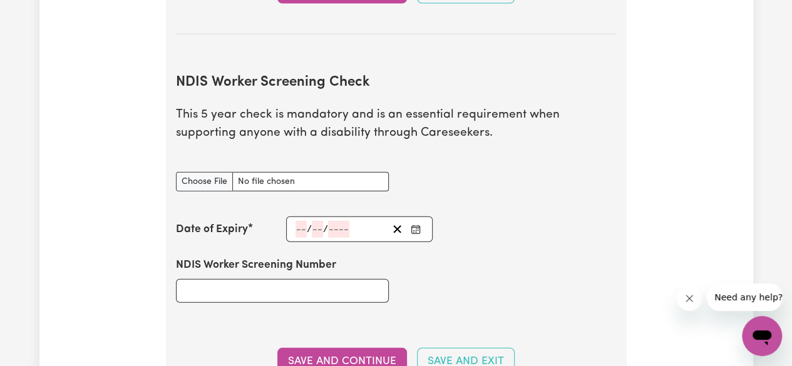
scroll to position [1470, 0]
